Goal: Task Accomplishment & Management: Complete application form

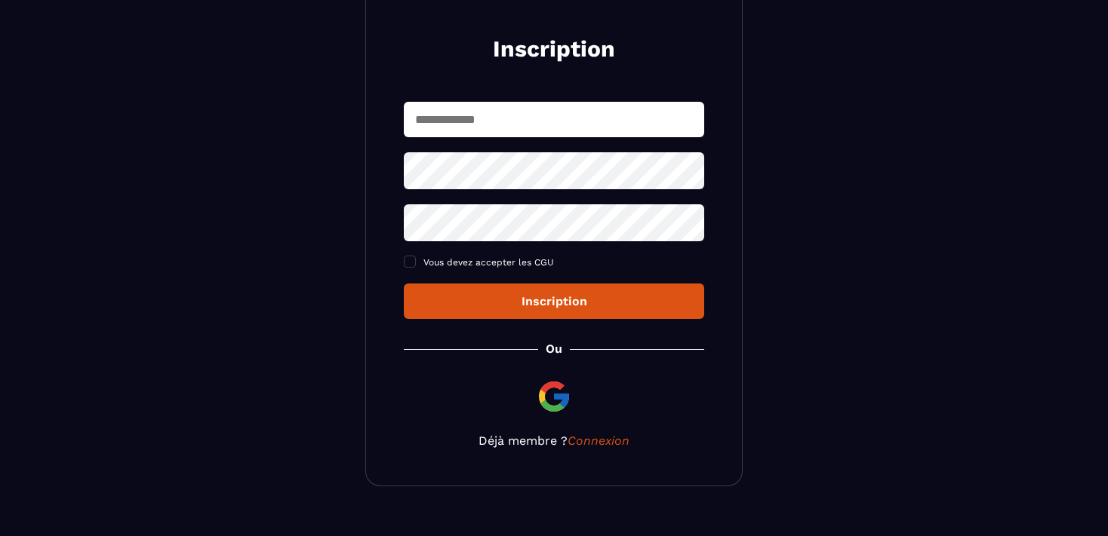
scroll to position [196, 0]
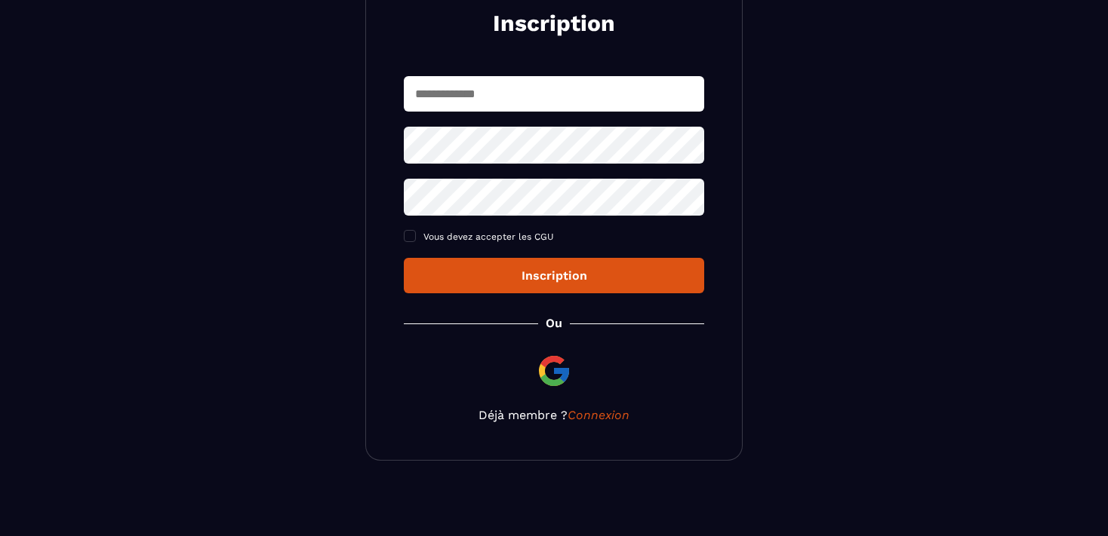
click at [527, 275] on div "Inscription" at bounding box center [554, 276] width 276 height 14
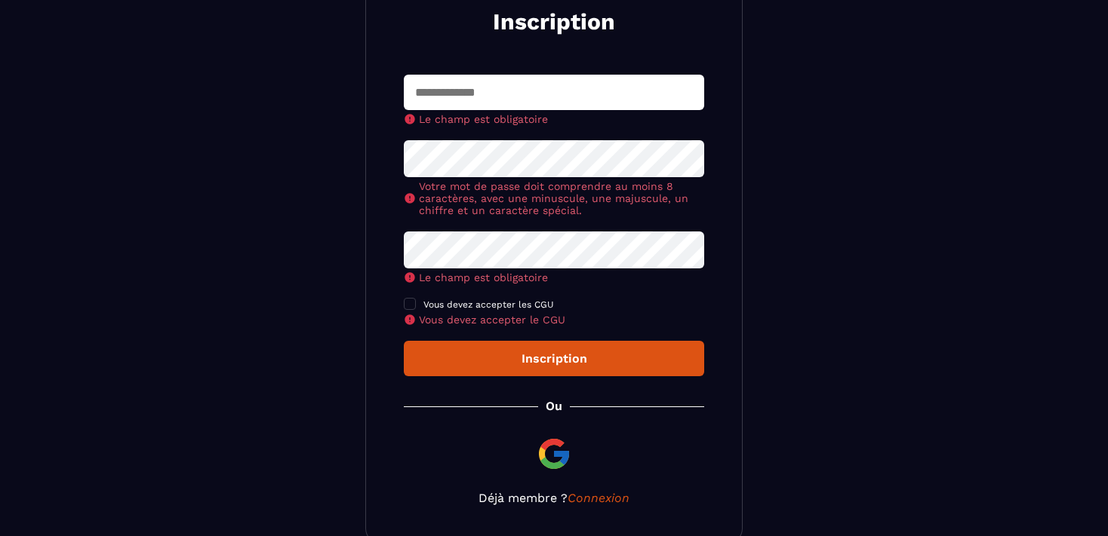
click at [444, 95] on input "text" at bounding box center [554, 92] width 300 height 35
type input "**********"
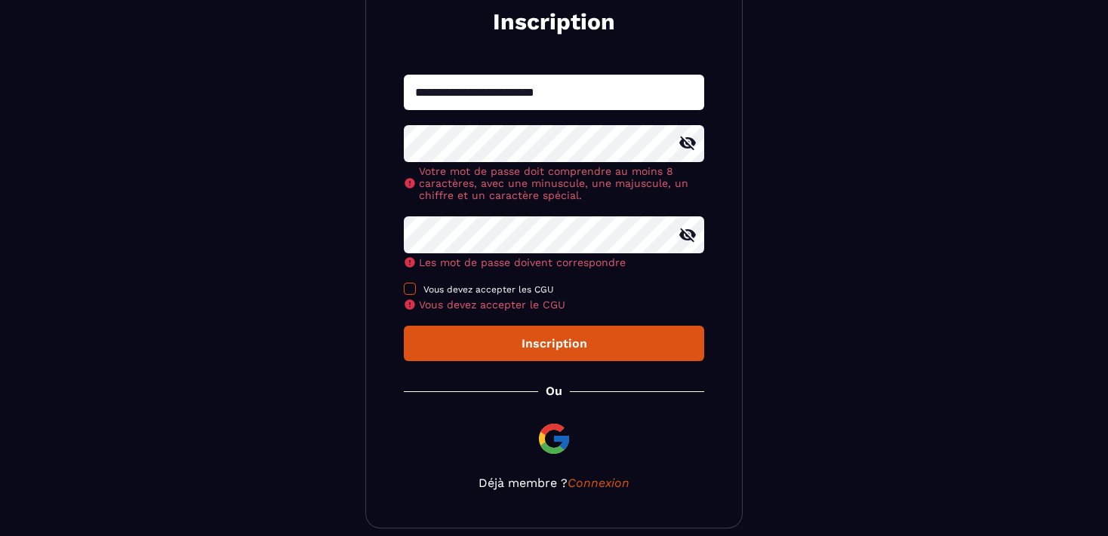
click at [412, 290] on div "Vous devez accepter les CGU Vous devez accepter le CGU" at bounding box center [554, 297] width 300 height 27
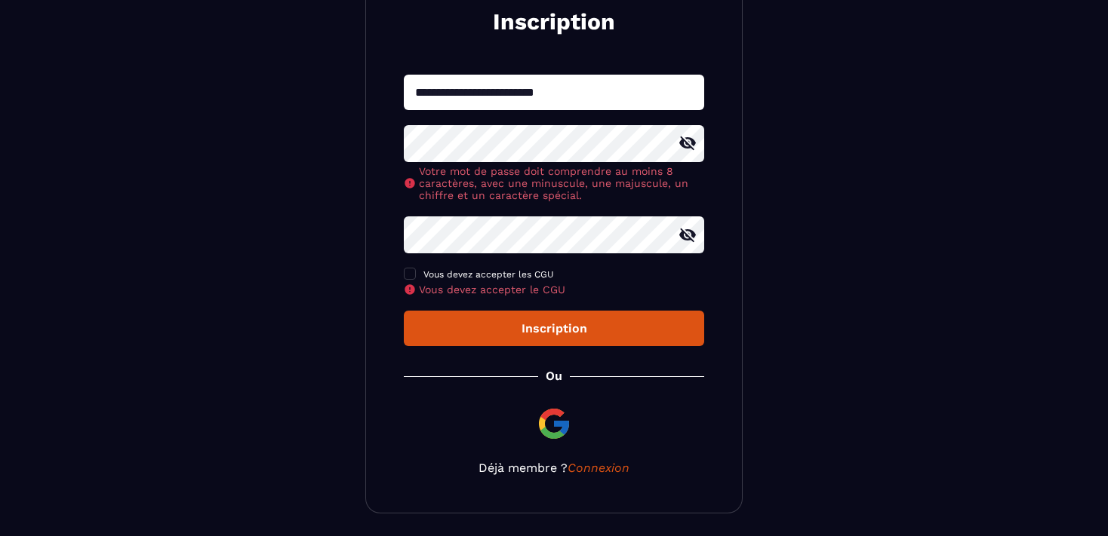
click at [520, 325] on div "Inscription" at bounding box center [554, 328] width 276 height 14
click at [413, 276] on span at bounding box center [410, 274] width 12 height 12
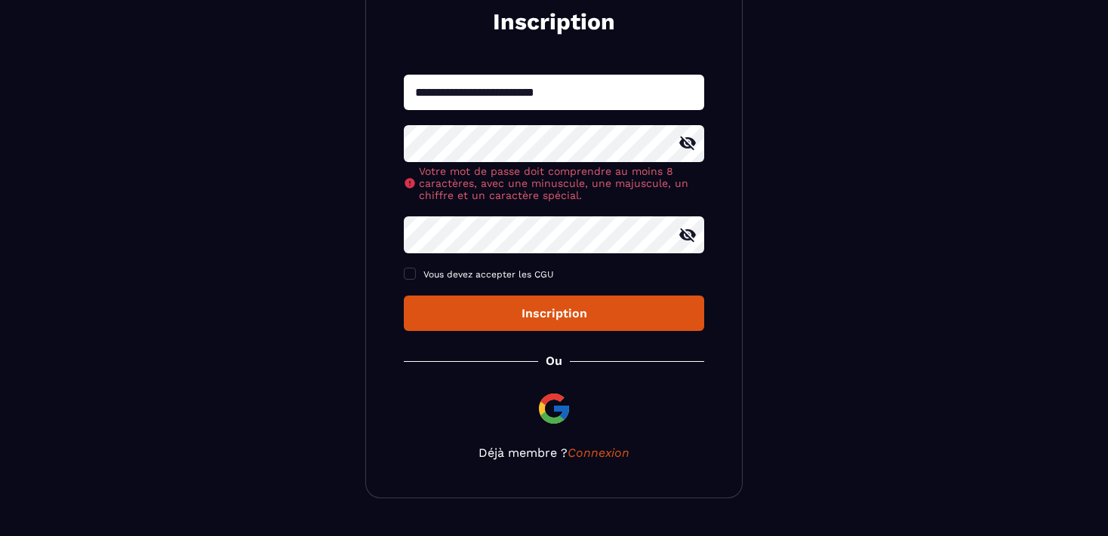
click at [689, 144] on icon at bounding box center [687, 143] width 18 height 18
click at [683, 237] on icon at bounding box center [687, 235] width 17 height 14
click at [569, 312] on div "Inscription" at bounding box center [554, 313] width 276 height 14
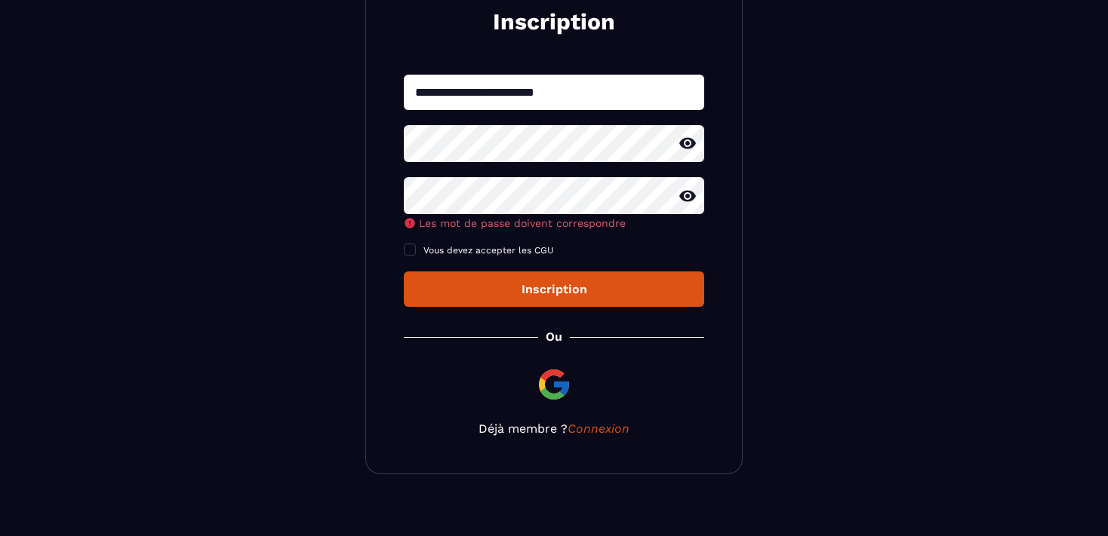
click at [524, 288] on button "Inscription" at bounding box center [554, 289] width 300 height 35
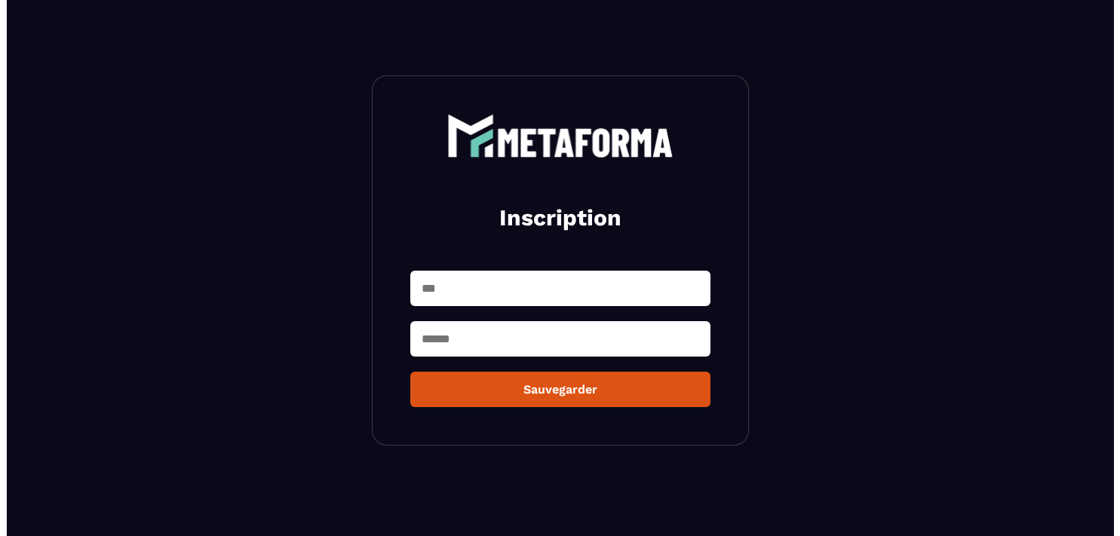
scroll to position [0, 0]
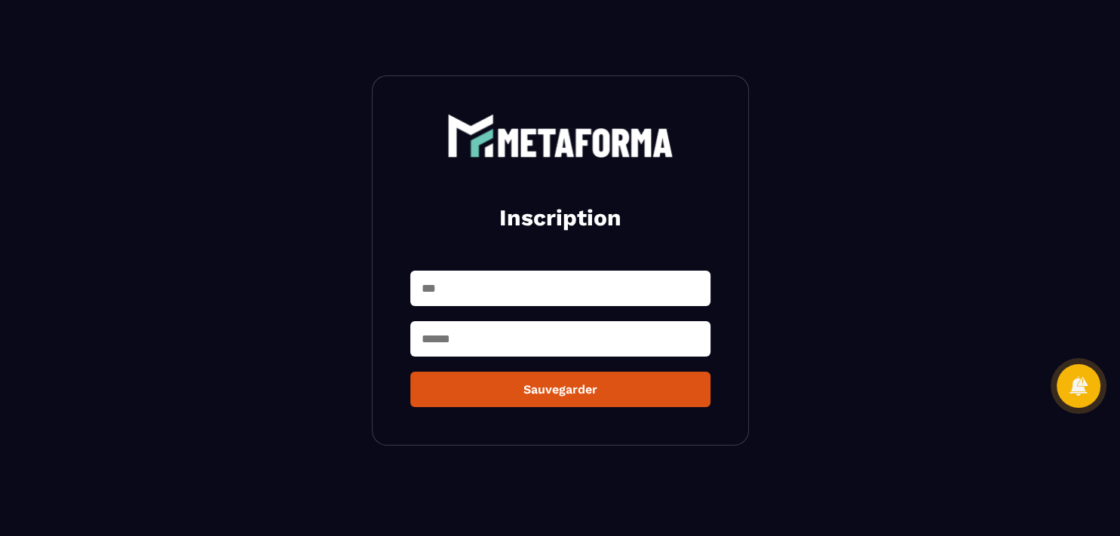
click at [524, 288] on input "text" at bounding box center [560, 288] width 300 height 35
type input "*"
type input "********"
click at [523, 341] on input "text" at bounding box center [560, 338] width 300 height 35
type input "*******"
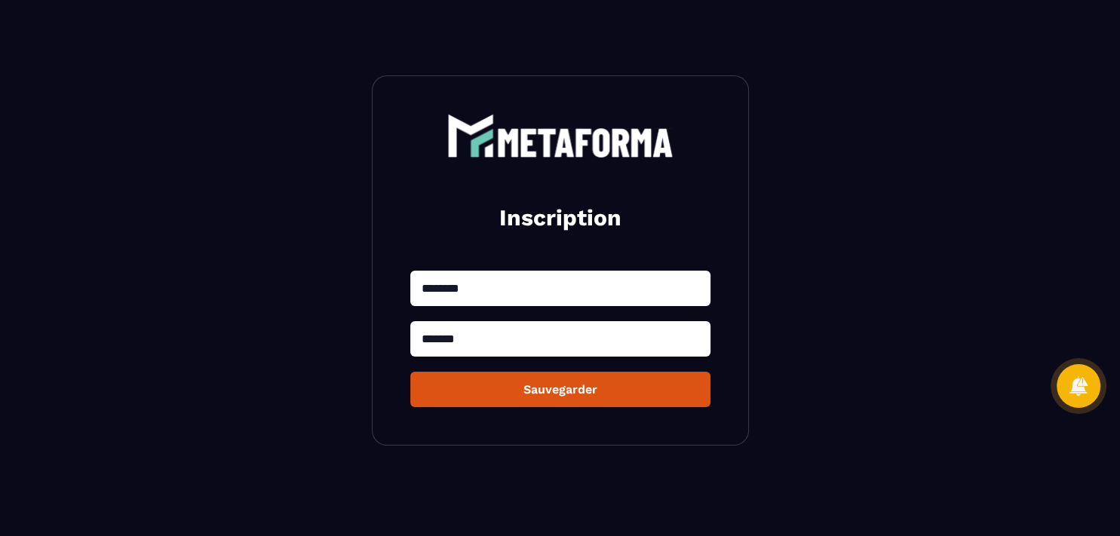
click at [410, 372] on button "Sauvegarder" at bounding box center [560, 389] width 300 height 35
